Goal: Information Seeking & Learning: Find specific fact

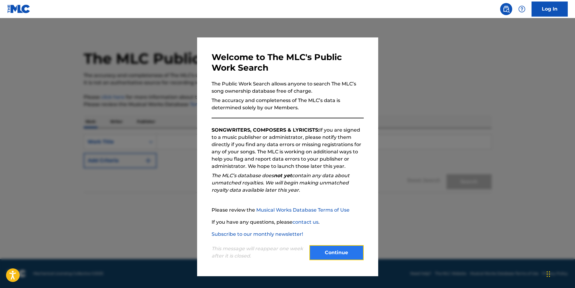
click at [325, 252] on button "Continue" at bounding box center [336, 252] width 54 height 15
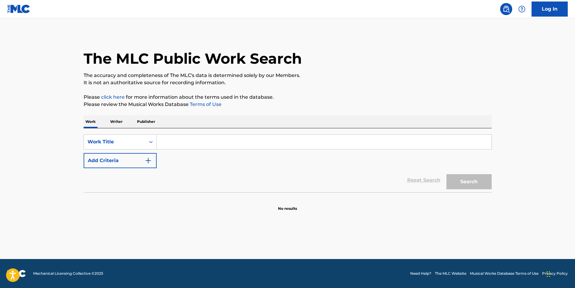
click at [162, 142] on input "Search Form" at bounding box center [324, 142] width 335 height 14
drag, startPoint x: 184, startPoint y: 142, endPoint x: 0, endPoint y: 137, distance: 184.5
click at [0, 137] on html "Accessibility Screen-Reader Guide, Feedback, and Issue Reporting | New window C…" at bounding box center [287, 144] width 575 height 288
type input "b"
type input "[PERSON_NAME]"
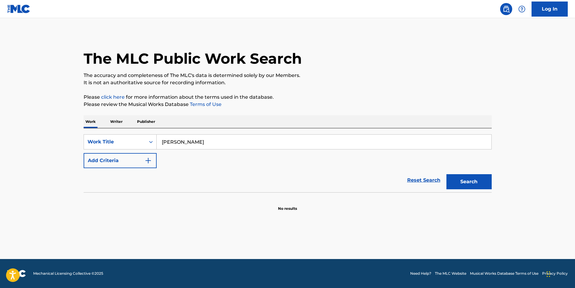
click at [115, 119] on p "Writer" at bounding box center [116, 121] width 16 height 13
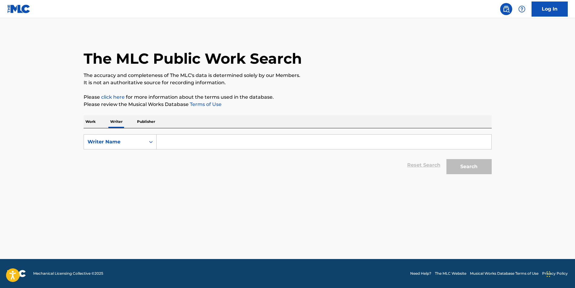
click at [190, 132] on div "SearchWithCriteriabe2315da-c3e3-4286-a3bc-c64dfde45f93 Writer Name Reset Search…" at bounding box center [288, 152] width 408 height 49
click at [189, 140] on input "Search Form" at bounding box center [324, 142] width 335 height 14
type input "t"
type input "[PERSON_NAME]"
click at [446, 159] on button "Search" at bounding box center [468, 166] width 45 height 15
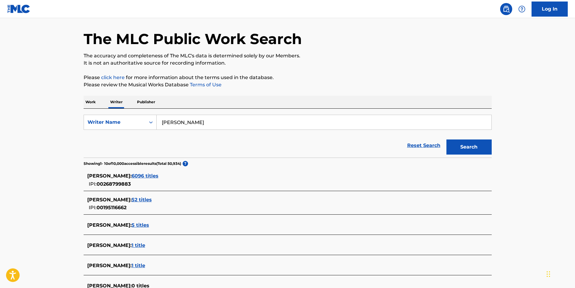
scroll to position [30, 0]
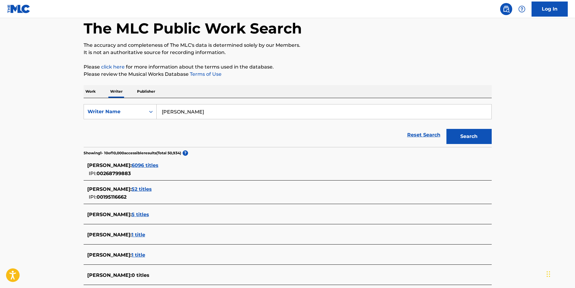
click at [158, 166] on span "6096 titles" at bounding box center [145, 165] width 27 height 6
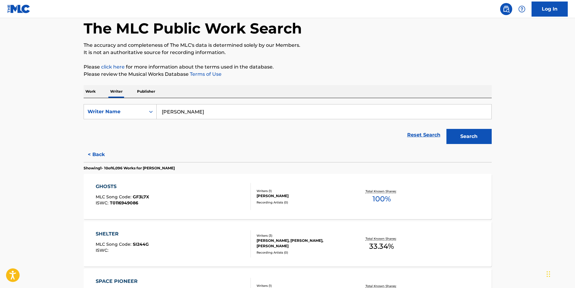
click at [117, 203] on span "T0116949086" at bounding box center [124, 202] width 28 height 5
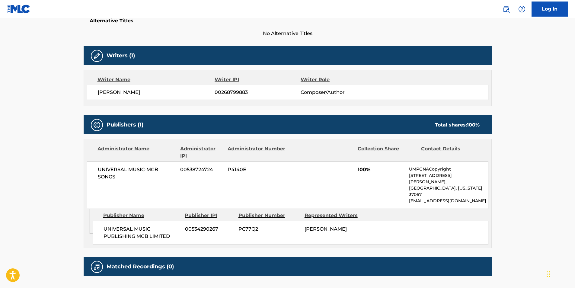
scroll to position [181, 0]
